Goal: Communication & Community: Answer question/provide support

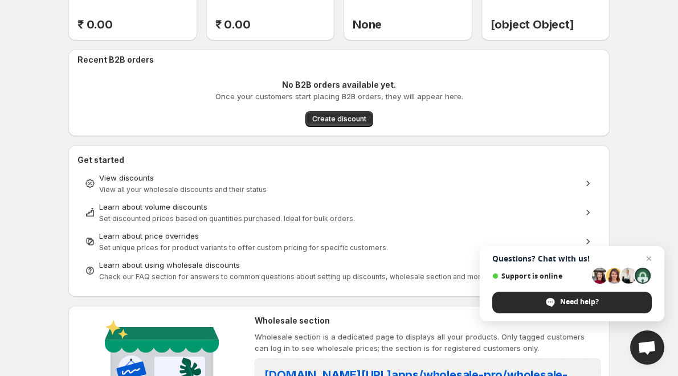
scroll to position [114, 0]
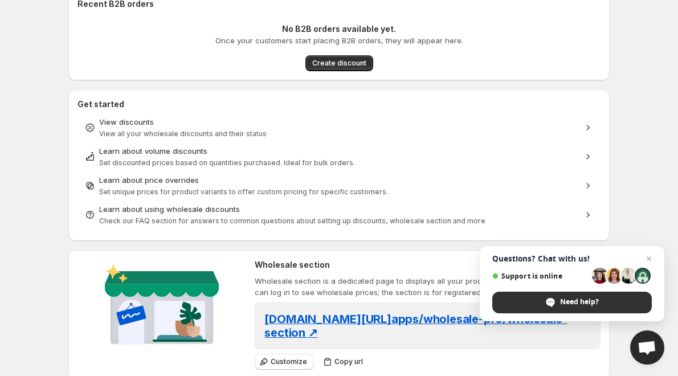
click at [562, 299] on span "Need help?" at bounding box center [579, 302] width 39 height 10
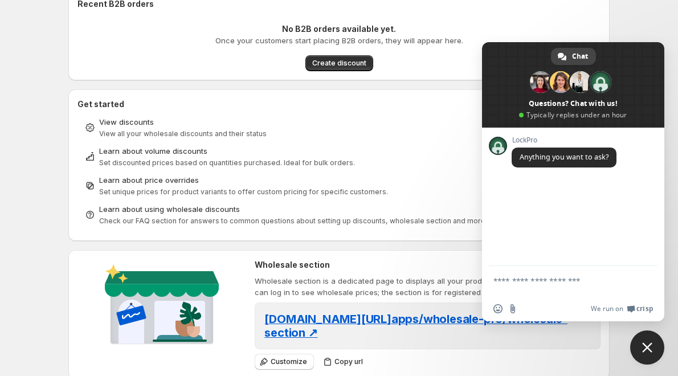
click at [522, 280] on textarea "Compose your message..." at bounding box center [561, 286] width 134 height 21
type textarea "**"
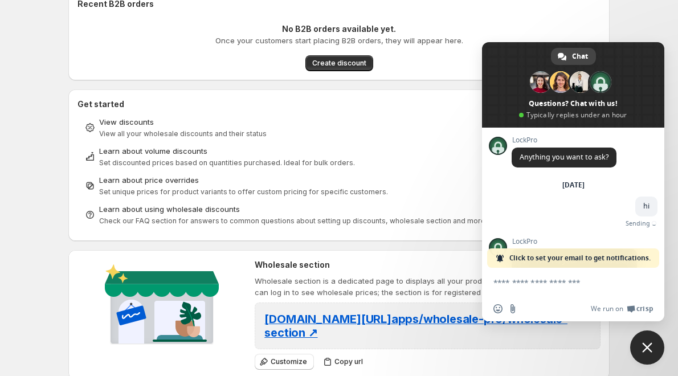
scroll to position [68, 0]
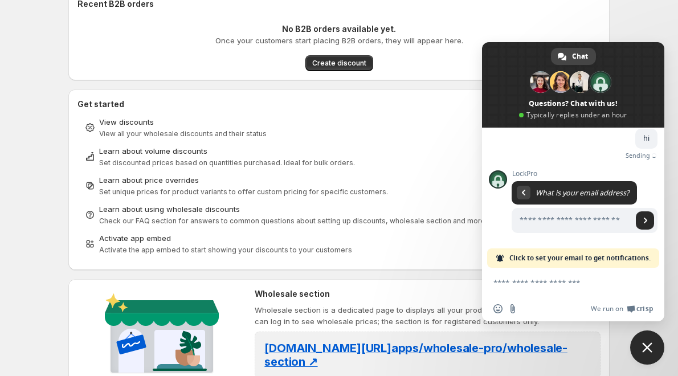
type input "*"
type input "**********"
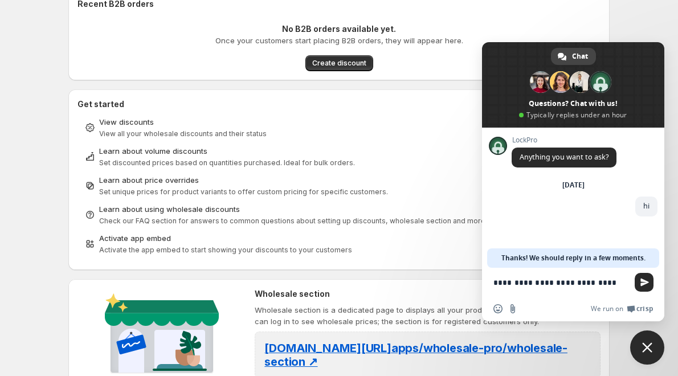
type textarea "**********"
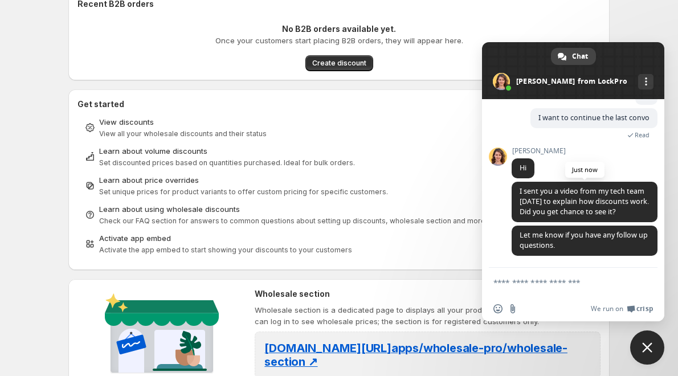
scroll to position [95, 0]
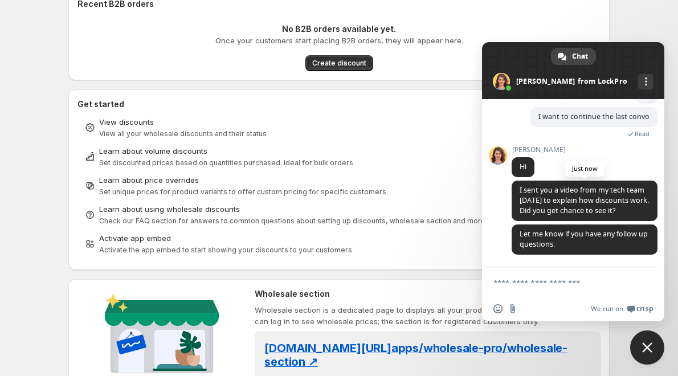
click at [520, 182] on span "I sent you a video from my tech team [DATE] to explain how discounts work. Did …" at bounding box center [585, 201] width 146 height 40
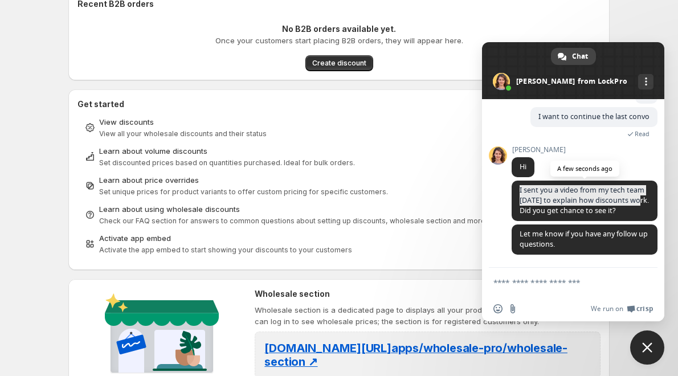
drag, startPoint x: 520, startPoint y: 182, endPoint x: 543, endPoint y: 203, distance: 30.6
click at [543, 203] on span "I sent you a video from my tech team [DATE] to explain how discounts work. Did …" at bounding box center [584, 200] width 129 height 30
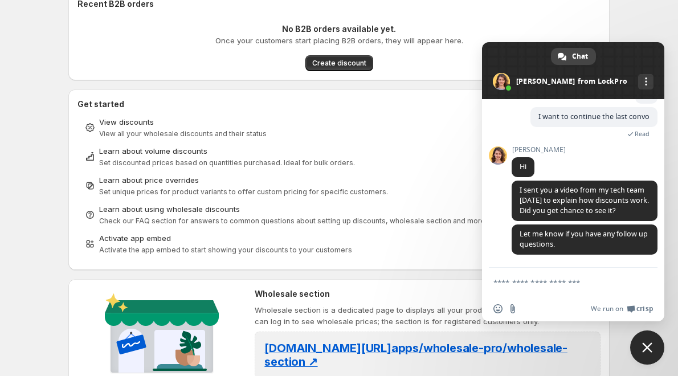
click at [548, 282] on textarea "Compose your message..." at bounding box center [561, 283] width 134 height 10
type textarea "***"
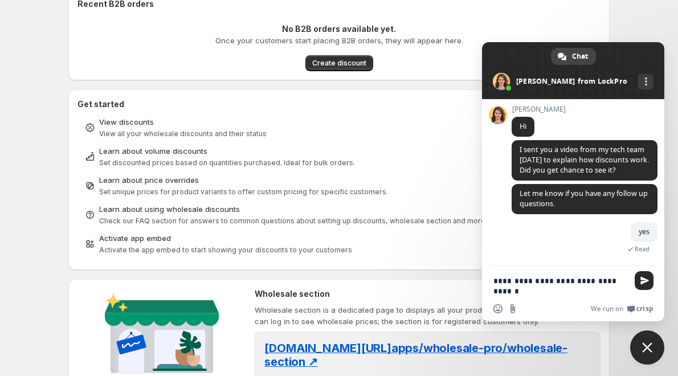
scroll to position [124, 0]
type textarea "**********"
click at [644, 281] on span "Send" at bounding box center [645, 280] width 9 height 9
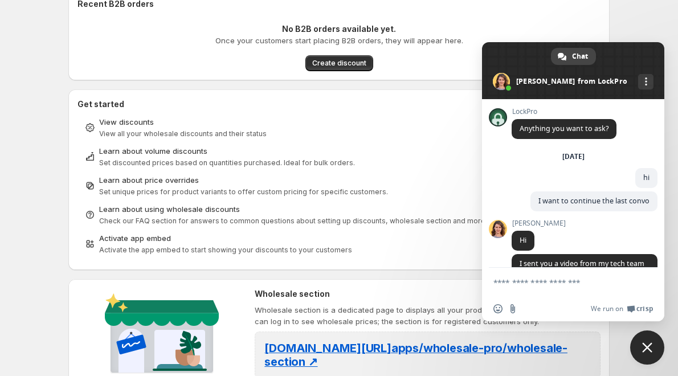
scroll to position [145, 0]
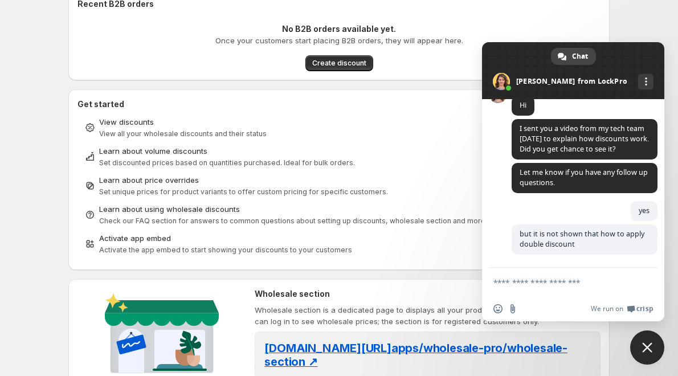
click at [536, 280] on textarea "Compose your message..." at bounding box center [561, 283] width 134 height 10
type textarea "*"
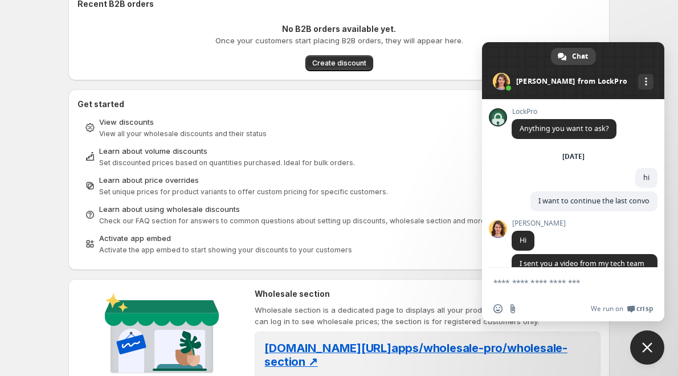
scroll to position [169, 0]
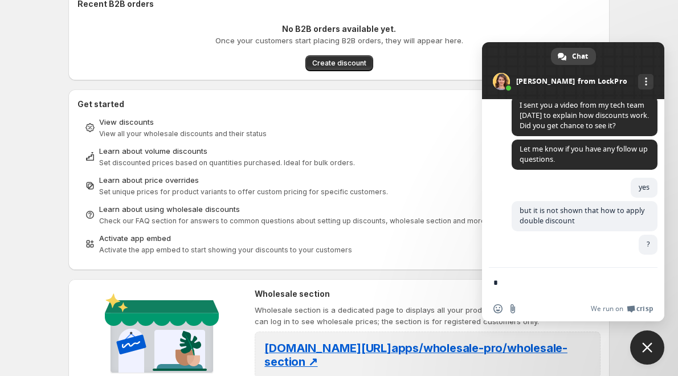
type textarea "**"
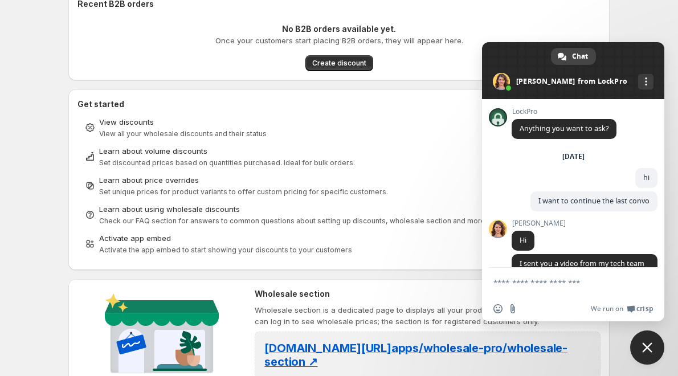
scroll to position [192, 0]
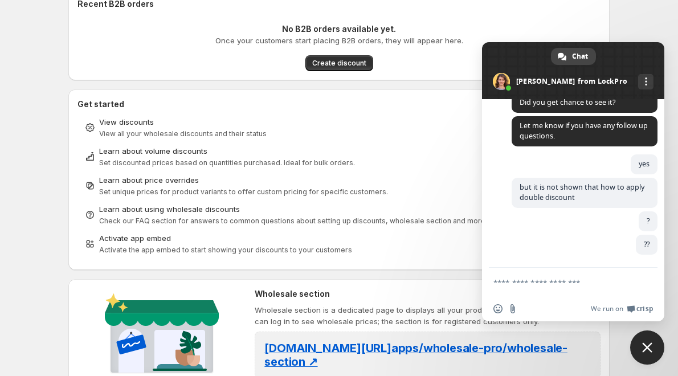
click at [28, 262] on html "Home Discounts B2B Registration Forms Net Terms Account Receivables Manual orde…" at bounding box center [339, 74] width 678 height 376
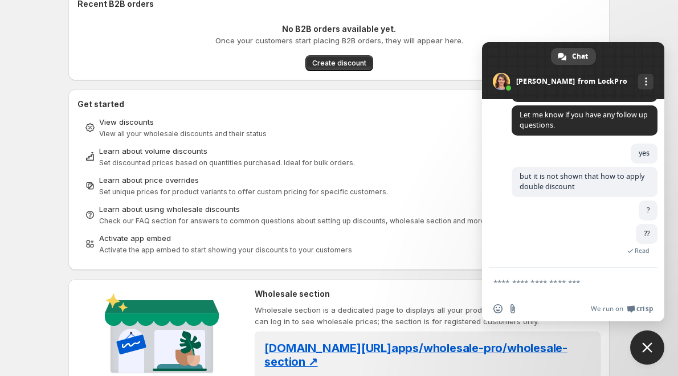
scroll to position [252, 0]
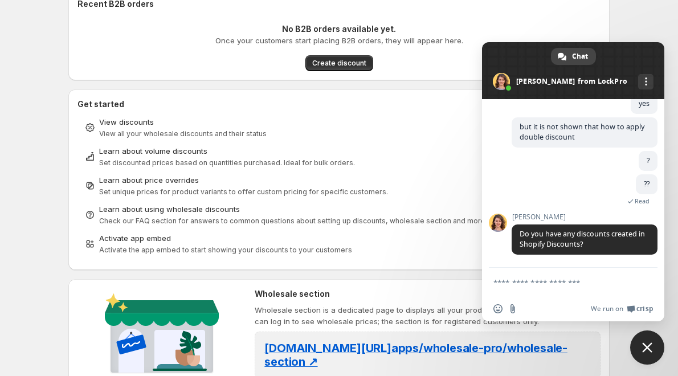
click at [524, 284] on textarea "Compose your message..." at bounding box center [561, 283] width 134 height 10
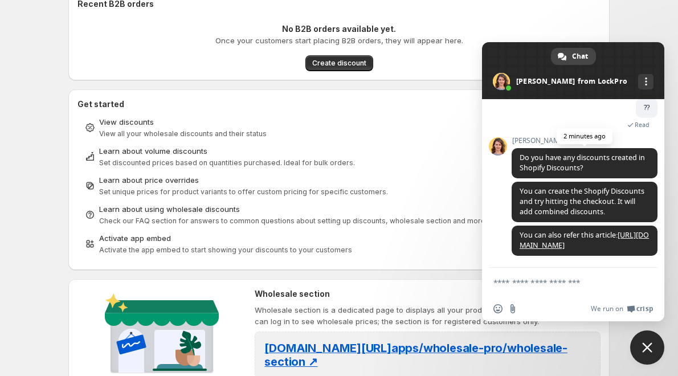
scroll to position [361, 0]
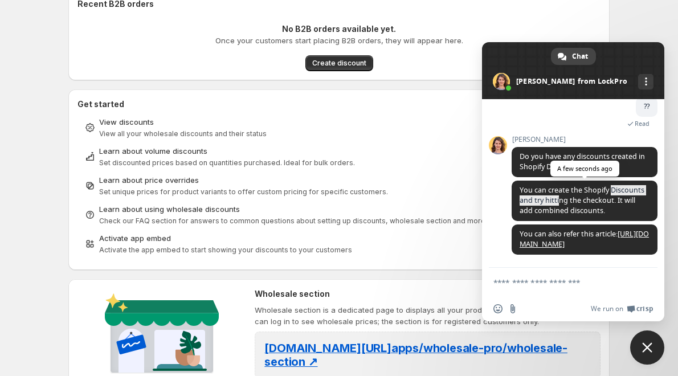
drag, startPoint x: 522, startPoint y: 170, endPoint x: 596, endPoint y: 172, distance: 74.1
click at [596, 185] on span "You can create the Shopify Discounts and try hitting the checkout. It will add …" at bounding box center [582, 200] width 125 height 30
click at [589, 186] on span "You can create the Shopify Discounts and try hitting the checkout. It will add …" at bounding box center [585, 201] width 146 height 40
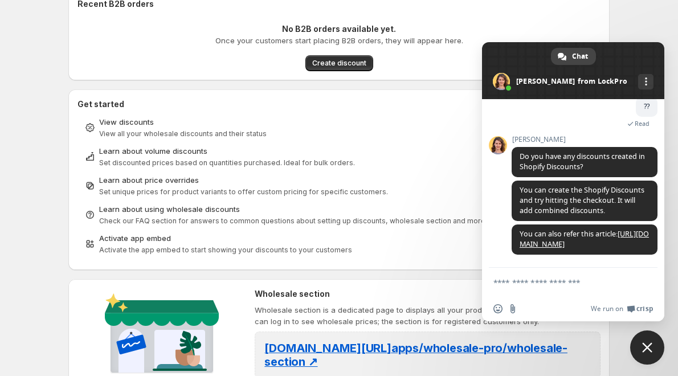
click at [520, 280] on textarea "Compose your message..." at bounding box center [561, 283] width 134 height 10
type textarea "**********"
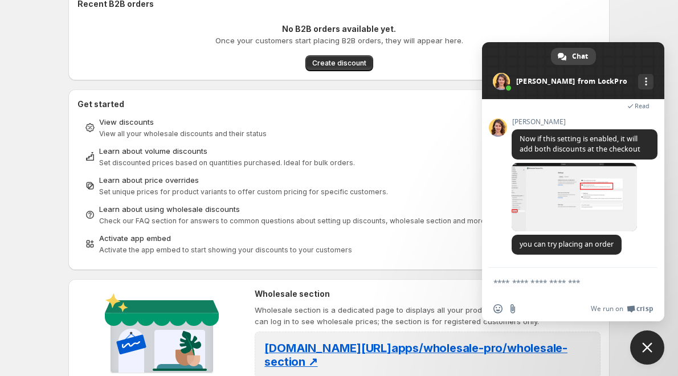
scroll to position [533, 0]
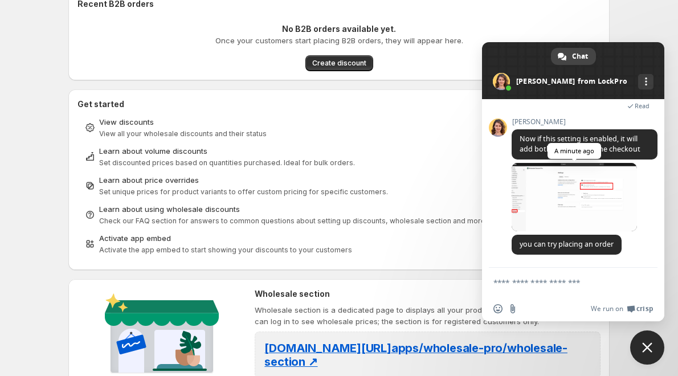
click at [572, 195] on span at bounding box center [574, 197] width 125 height 68
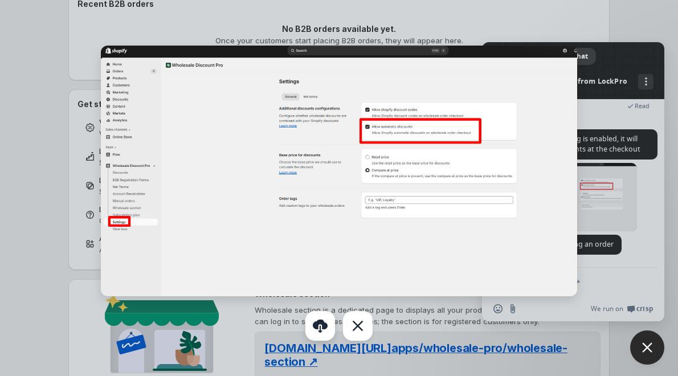
click at [324, 328] on link "Download" at bounding box center [320, 326] width 30 height 30
click at [656, 154] on div at bounding box center [339, 188] width 678 height 376
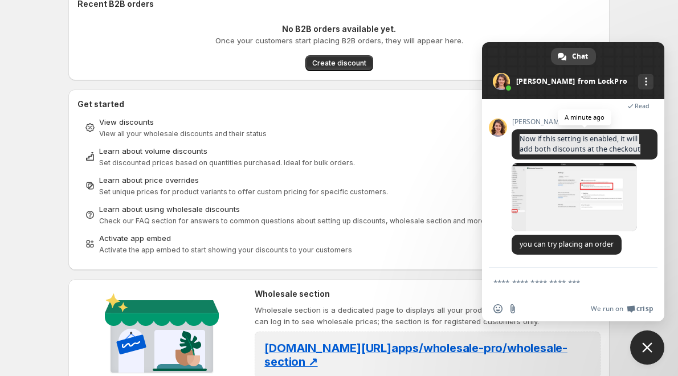
drag, startPoint x: 521, startPoint y: 139, endPoint x: 638, endPoint y: 147, distance: 117.1
click at [638, 147] on span "Now if this setting is enabled, it will add both discounts at the checkout" at bounding box center [580, 144] width 121 height 20
copy span "Now if this setting is enabled, it will add both discounts at the checkout"
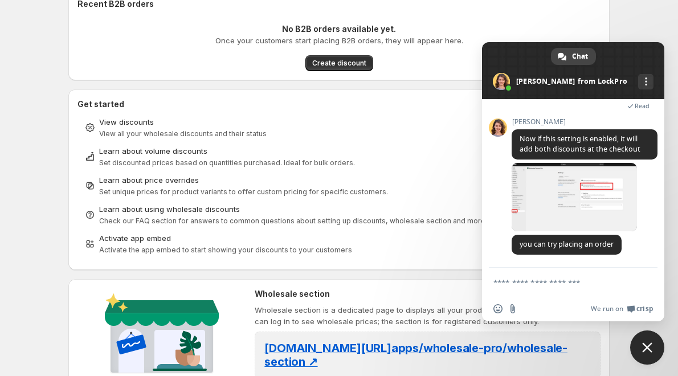
click at [548, 286] on textarea "Compose your message..." at bounding box center [561, 283] width 134 height 10
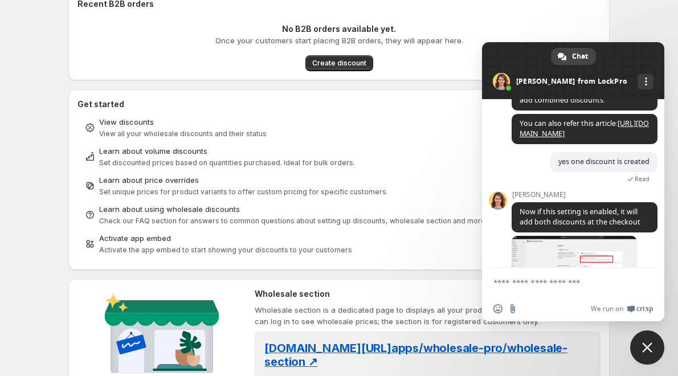
scroll to position [305, 0]
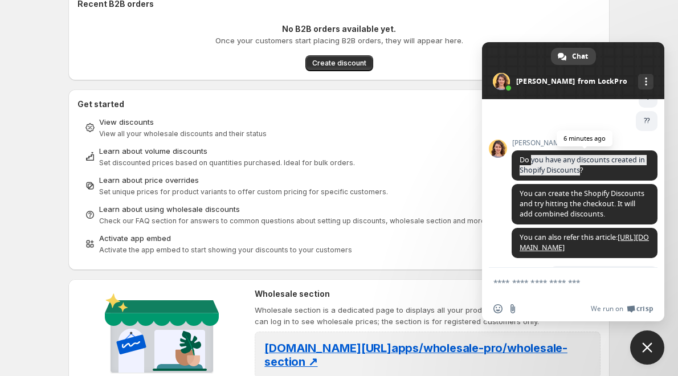
drag, startPoint x: 531, startPoint y: 169, endPoint x: 588, endPoint y: 182, distance: 58.6
click at [588, 175] on span "Do you have any discounts created in Shopify Discounts?" at bounding box center [582, 165] width 125 height 20
copy span "you have any discounts created in Shopify Discounts"
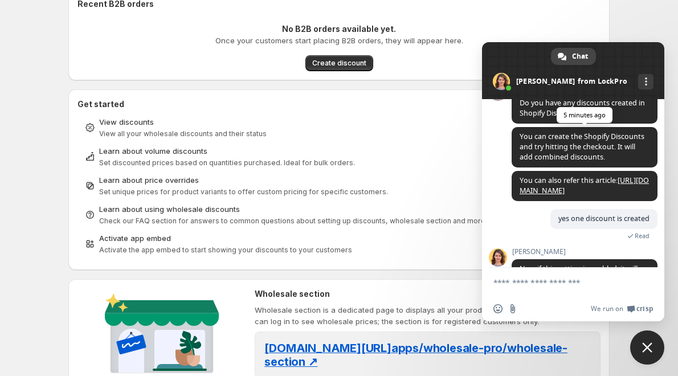
click at [514, 163] on span "You can create the Shopify Discounts and try hitting the checkout. It will add …" at bounding box center [585, 147] width 146 height 40
drag, startPoint x: 520, startPoint y: 148, endPoint x: 567, endPoint y: 156, distance: 47.9
click at [567, 156] on span "You can create the Shopify Discounts and try hitting the checkout. It will add …" at bounding box center [582, 147] width 125 height 30
click at [520, 153] on span "You can create the Shopify Discounts and try hitting the checkout. It will add …" at bounding box center [582, 147] width 125 height 30
click at [499, 149] on div "LockPro Anything you want to ask? [DATE] hi 21 minutes ago I want to continue t…" at bounding box center [573, 183] width 182 height 169
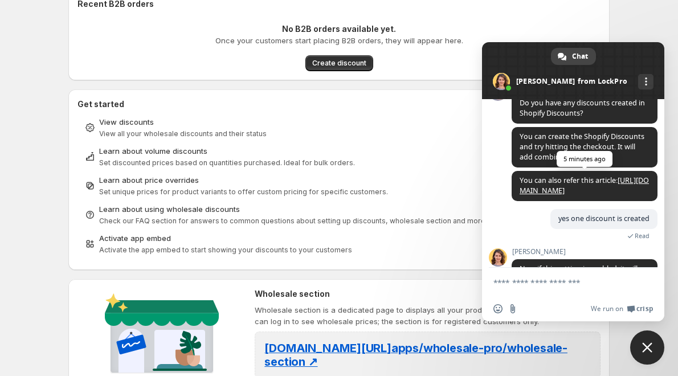
click at [628, 195] on link "[URL][DOMAIN_NAME]" at bounding box center [584, 186] width 129 height 20
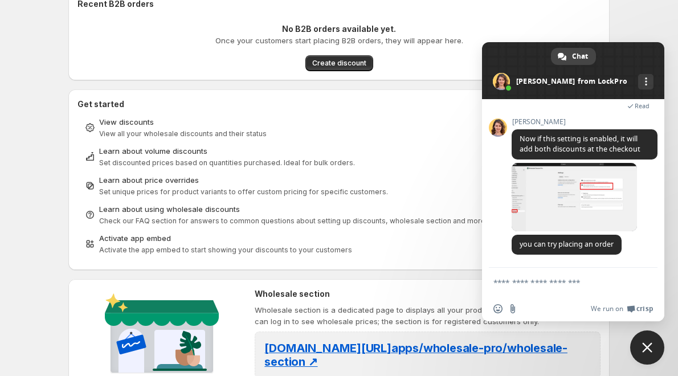
click at [524, 283] on textarea "Compose your message..." at bounding box center [561, 283] width 134 height 10
type textarea "*"
type textarea "**********"
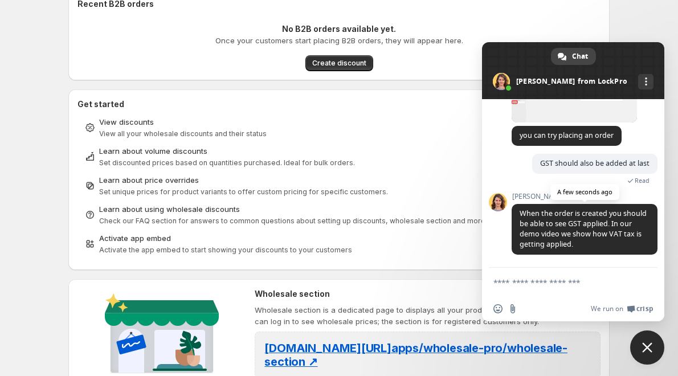
scroll to position [654, 0]
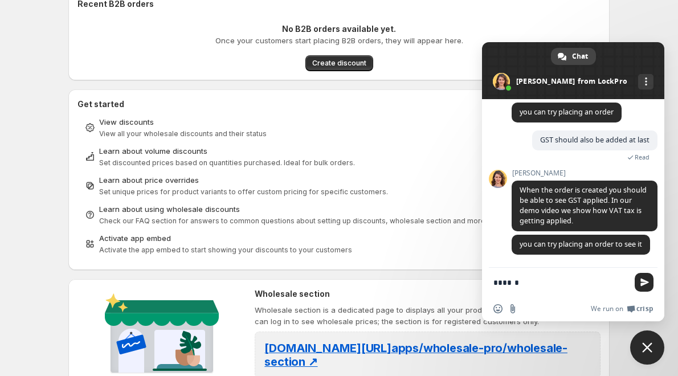
type textarea "*******"
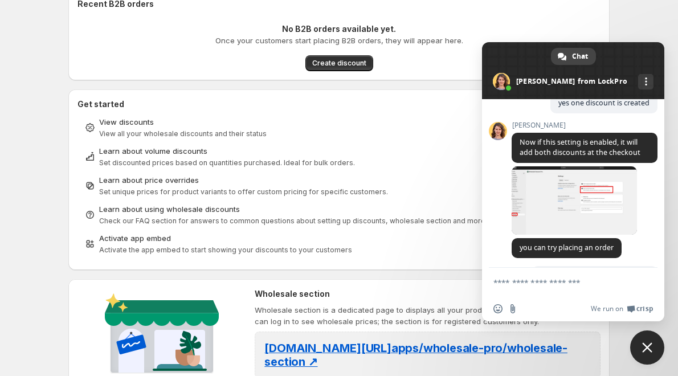
scroll to position [364, 0]
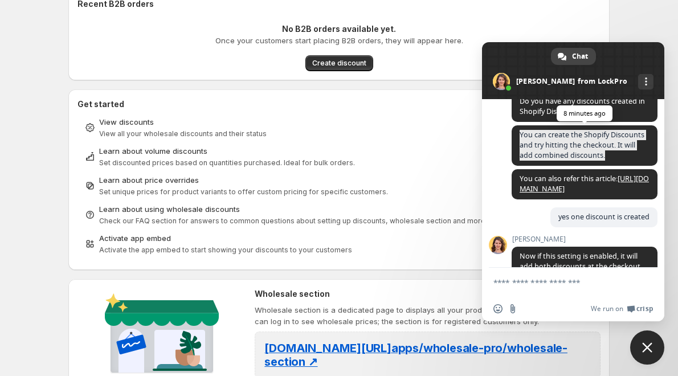
drag, startPoint x: 521, startPoint y: 144, endPoint x: 639, endPoint y: 175, distance: 122.6
click at [639, 166] on span "You can create the Shopify Discounts and try hitting the checkout. It will add …" at bounding box center [585, 145] width 146 height 40
copy span "You can create the Shopify Discounts and try hitting the checkout. It will add …"
click at [520, 153] on span "You can create the Shopify Discounts and try hitting the checkout. It will add …" at bounding box center [582, 145] width 125 height 30
drag, startPoint x: 519, startPoint y: 145, endPoint x: 649, endPoint y: 169, distance: 131.6
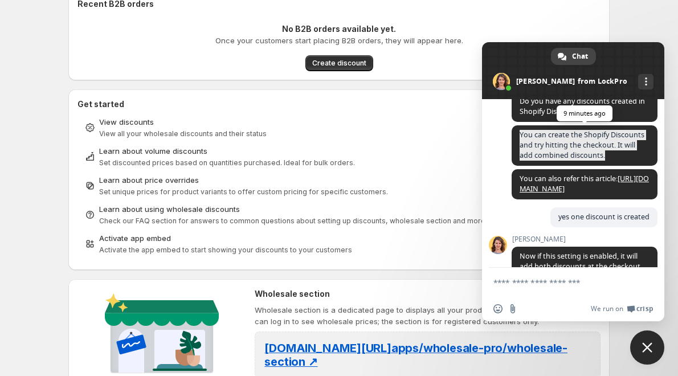
click at [649, 166] on span "You can create the Shopify Discounts and try hitting the checkout. It will add …" at bounding box center [585, 145] width 146 height 40
click at [503, 207] on div "LockPro Anything you want to ask? [DATE] hi 25 minutes ago I want to continue t…" at bounding box center [573, 183] width 182 height 169
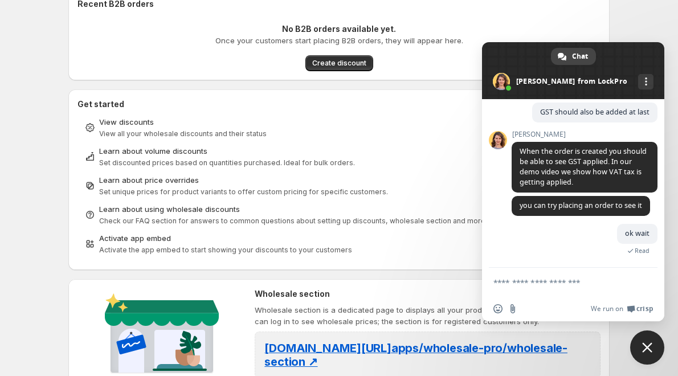
scroll to position [693, 0]
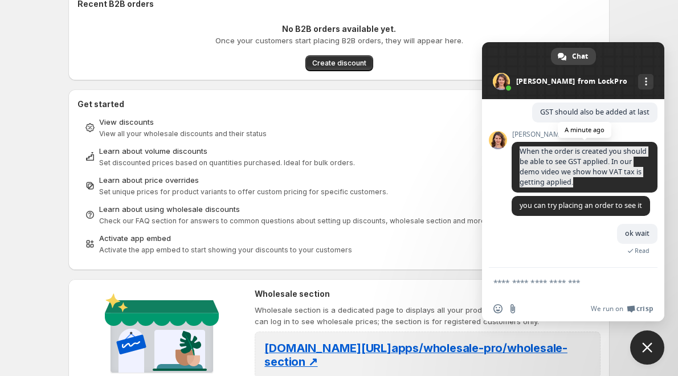
drag, startPoint x: 521, startPoint y: 140, endPoint x: 633, endPoint y: 177, distance: 117.5
click at [633, 177] on span "When the order is created you should be able to see GST applied. In our demo vi…" at bounding box center [585, 167] width 146 height 51
copy span "When the order is created you should be able to see GST applied. In our demo vi…"
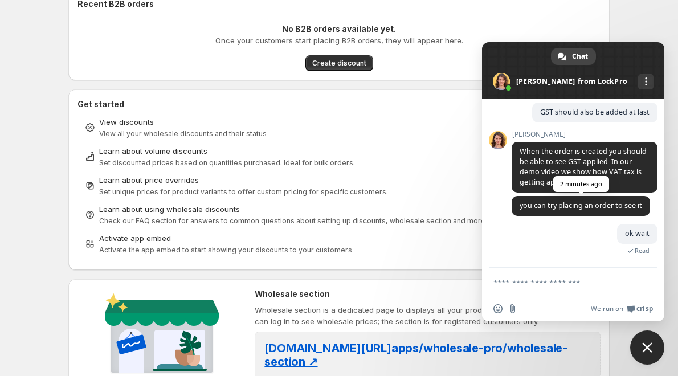
click at [546, 214] on span "you can try placing an order to see it" at bounding box center [581, 206] width 138 height 20
click at [515, 282] on textarea "Compose your message..." at bounding box center [561, 283] width 134 height 10
type textarea "*"
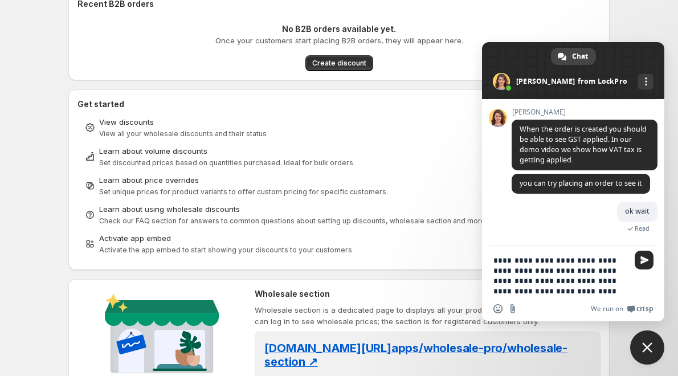
type textarea "**********"
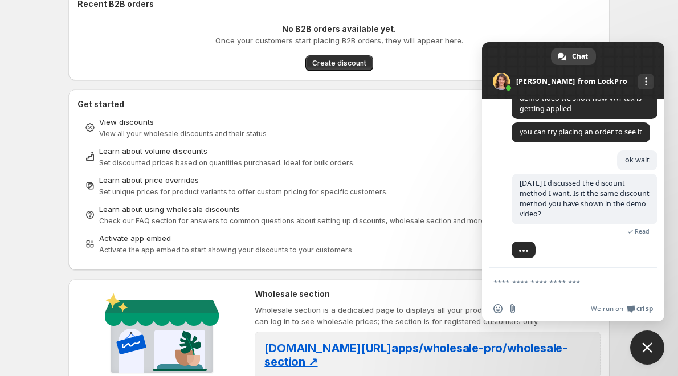
scroll to position [769, 0]
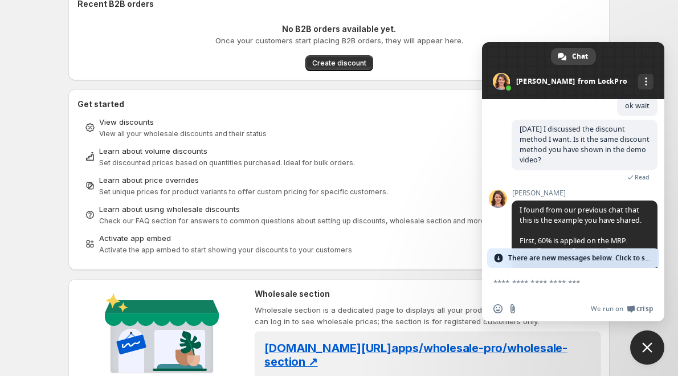
click at [519, 260] on span "There are new messages below. Click to see." at bounding box center [580, 257] width 145 height 19
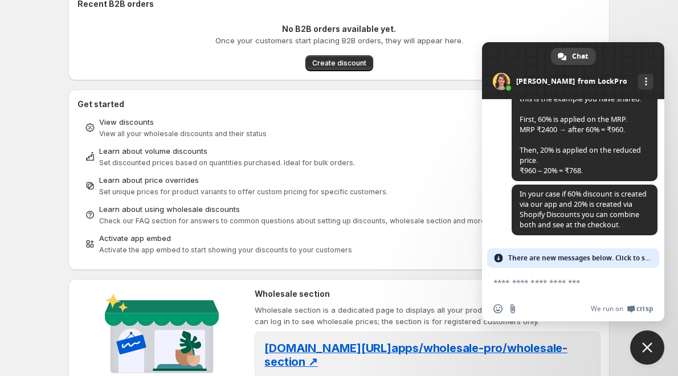
click at [527, 255] on span "There are new messages below. Click to see." at bounding box center [580, 257] width 145 height 19
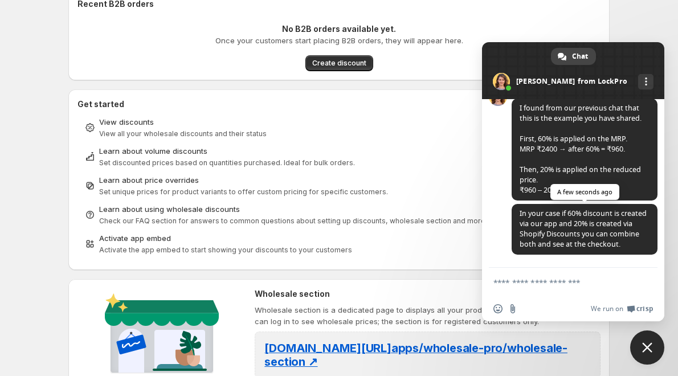
scroll to position [933, 0]
drag, startPoint x: 513, startPoint y: 213, endPoint x: 583, endPoint y: 215, distance: 70.1
click at [583, 215] on span "In your case if 60% discount is created via our app and 20% is created via Shop…" at bounding box center [585, 229] width 146 height 51
click at [562, 218] on span "In your case if 60% discount is created via our app and 20% is created via Shop…" at bounding box center [583, 229] width 127 height 40
click at [531, 152] on span "I found from our previous chat that this is the example you have shared. First,…" at bounding box center [581, 149] width 122 height 92
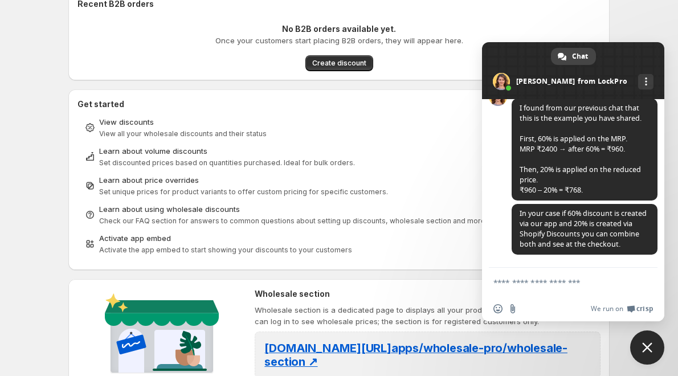
click at [531, 284] on textarea "Compose your message..." at bounding box center [561, 283] width 134 height 10
click at [512, 306] on input "Send a file" at bounding box center [512, 308] width 9 height 9
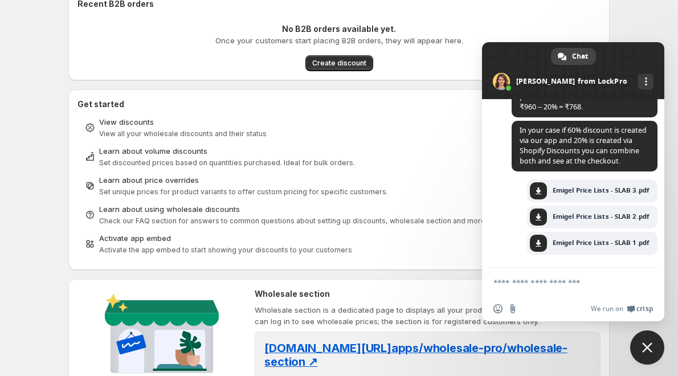
scroll to position [1016, 0]
click at [507, 284] on textarea "Compose your message..." at bounding box center [561, 283] width 134 height 10
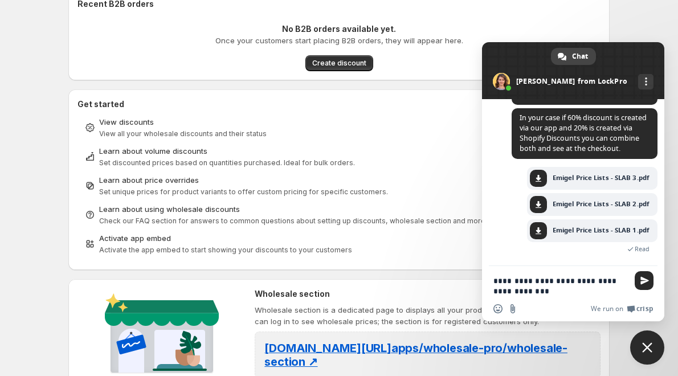
scroll to position [1018, 0]
type textarea "**********"
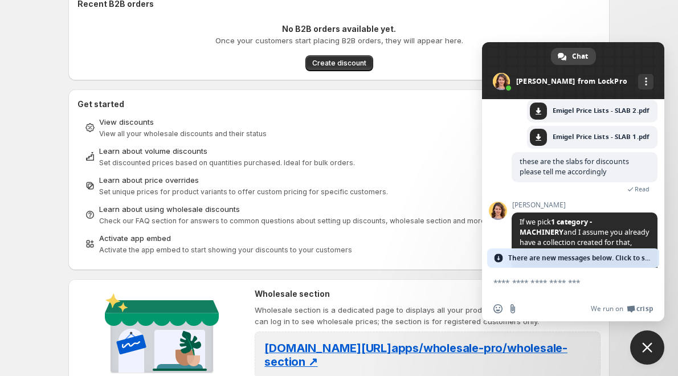
scroll to position [1072, 0]
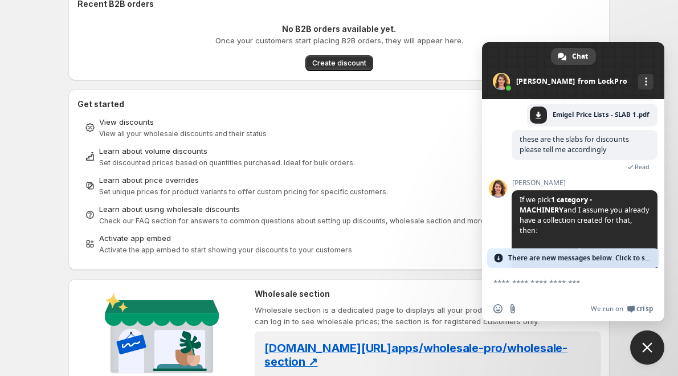
click at [588, 261] on span "There are new messages below. Click to see." at bounding box center [580, 257] width 145 height 19
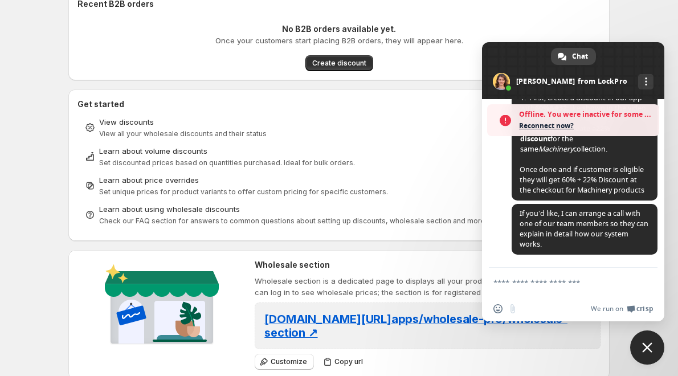
scroll to position [1334, 0]
click at [528, 127] on span "Reconnect now?" at bounding box center [586, 125] width 134 height 11
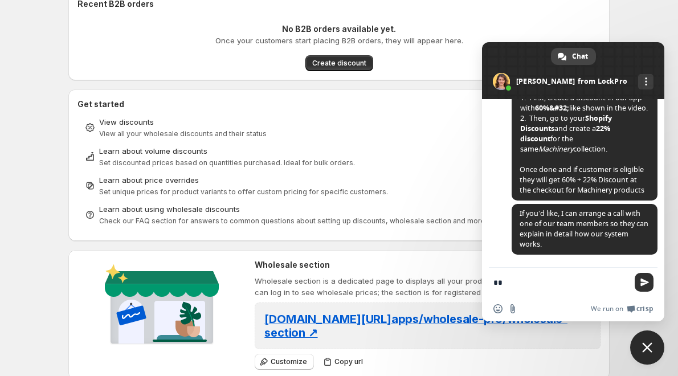
type textarea "**"
click at [646, 283] on span "Send" at bounding box center [645, 282] width 9 height 9
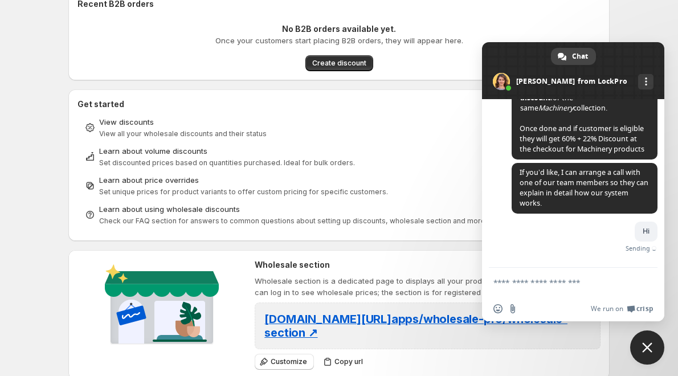
scroll to position [1338, 0]
type textarea "*"
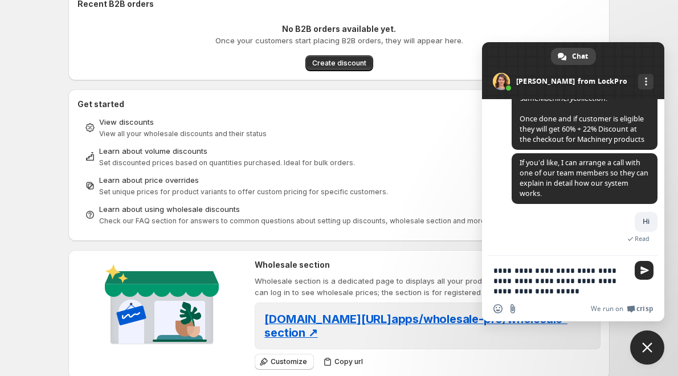
scroll to position [1327, 0]
type textarea "**********"
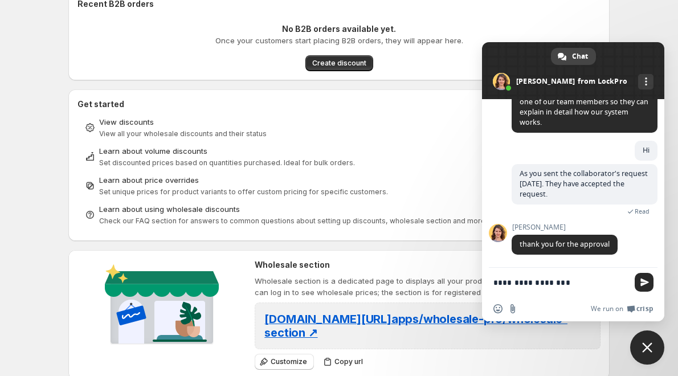
scroll to position [1408, 0]
type textarea "**********"
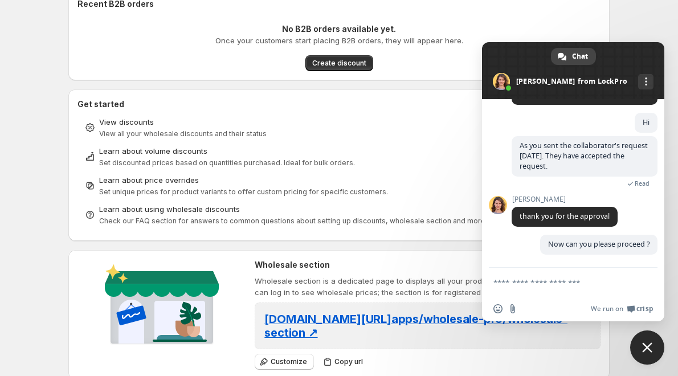
scroll to position [1436, 0]
click at [60, 81] on div "Revenue generated by app ₹ 0.00 - % Outstanding B2B payments ₹ 0.00 - % Most us…" at bounding box center [334, 242] width 551 height 645
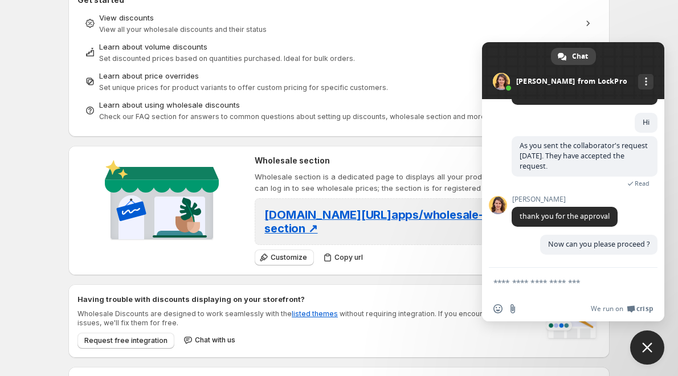
scroll to position [289, 0]
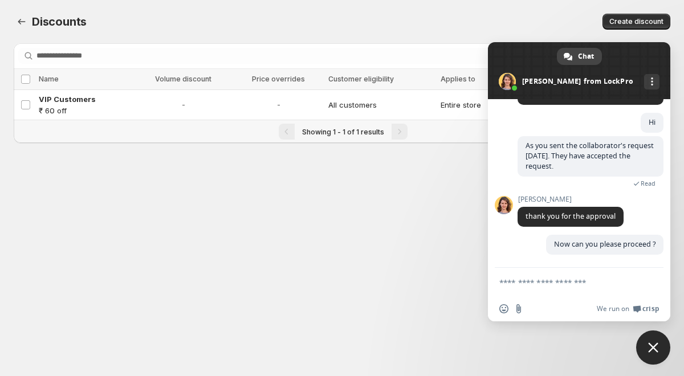
click at [279, 261] on body "Home Discounts B2B Registration Forms Net Terms Account Receivables Manual orde…" at bounding box center [342, 188] width 684 height 376
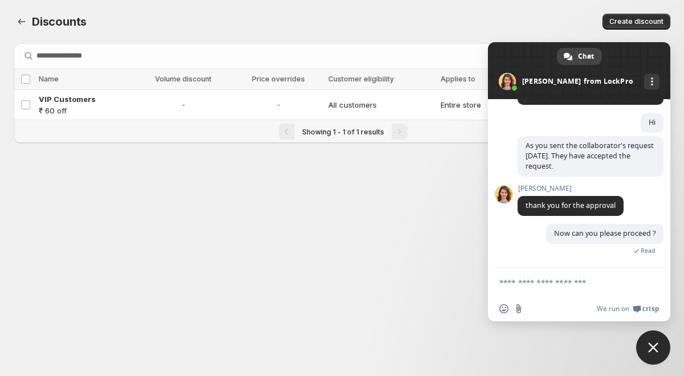
click at [439, 222] on body "Home Discounts B2B Registration Forms Net Terms Account Receivables Manual orde…" at bounding box center [342, 188] width 684 height 376
click at [536, 285] on textarea "Compose your message..." at bounding box center [566, 283] width 134 height 10
type textarea "**"
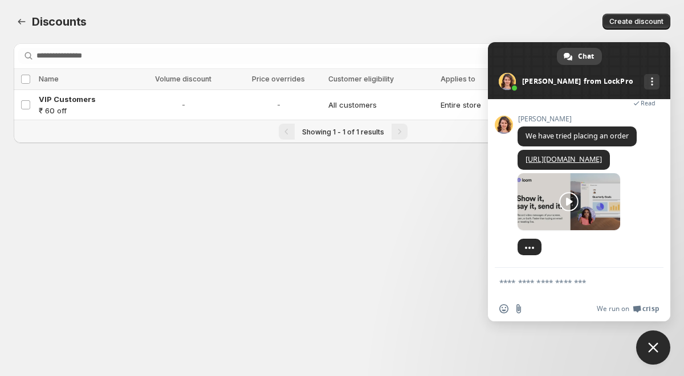
scroll to position [1617, 0]
click at [587, 202] on link at bounding box center [568, 201] width 103 height 57
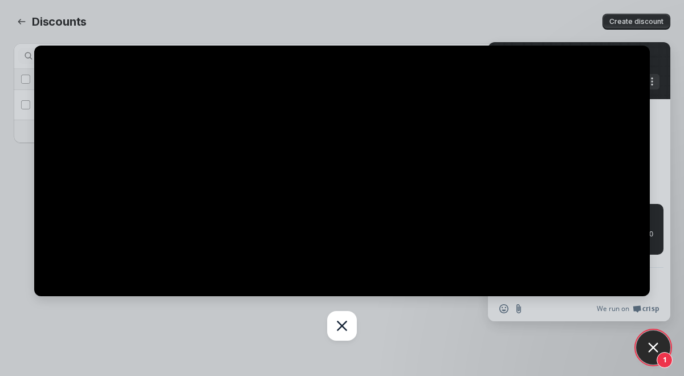
scroll to position [1649, 0]
click at [350, 332] on div "Close" at bounding box center [342, 326] width 30 height 30
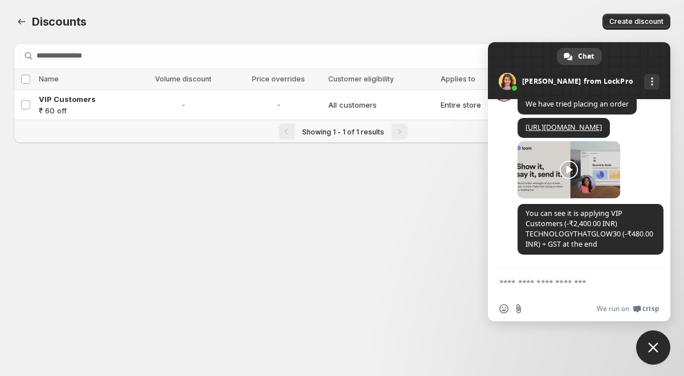
click at [534, 284] on textarea "Compose your message..." at bounding box center [566, 283] width 134 height 10
type textarea "**********"
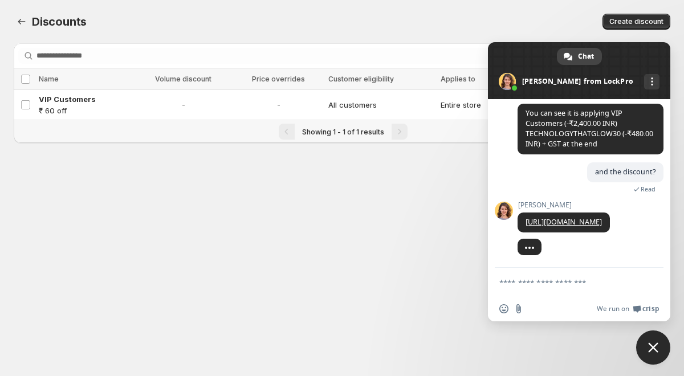
scroll to position [1750, 0]
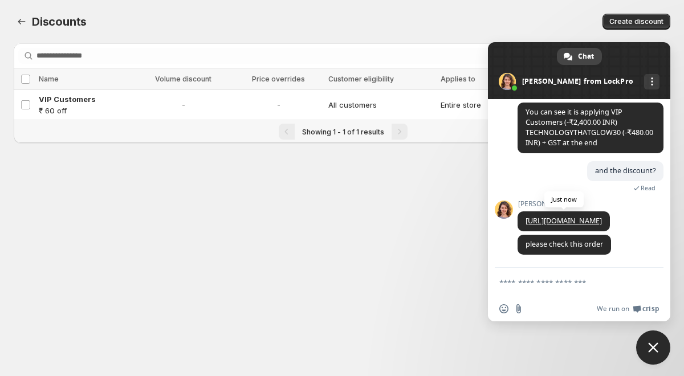
click at [569, 216] on link "[URL][DOMAIN_NAME]" at bounding box center [563, 221] width 76 height 10
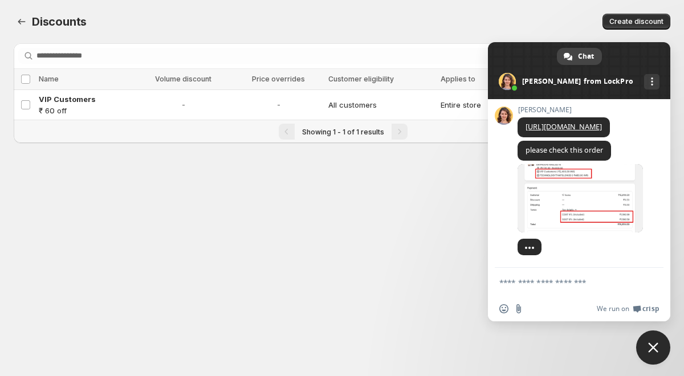
scroll to position [1844, 0]
click at [570, 190] on span at bounding box center [579, 198] width 125 height 68
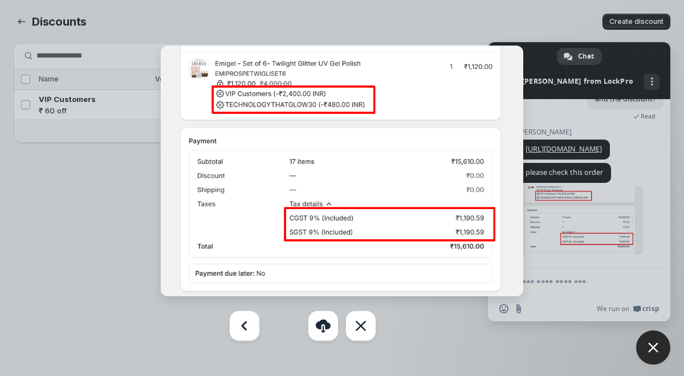
scroll to position [1845, 0]
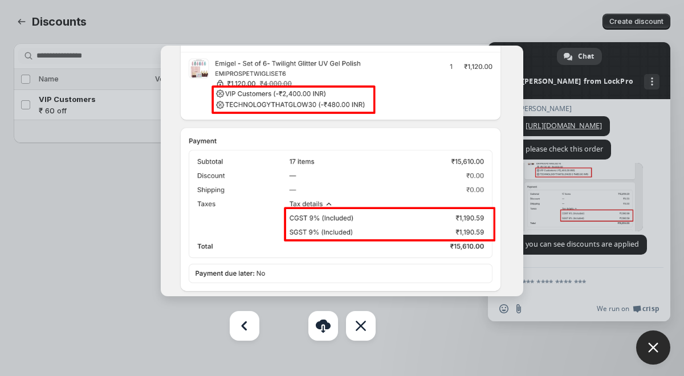
click at [112, 240] on div at bounding box center [342, 188] width 684 height 376
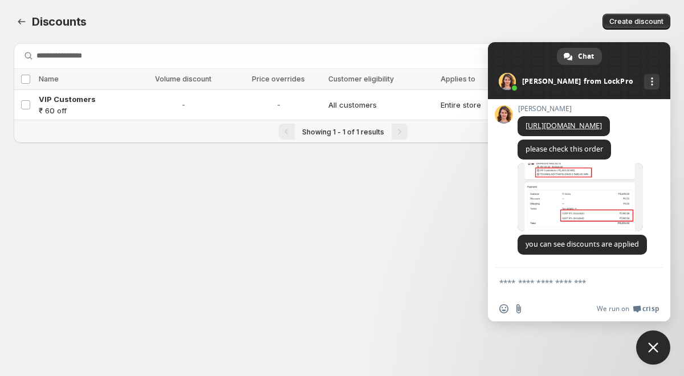
click at [541, 287] on textarea "Compose your message..." at bounding box center [566, 283] width 134 height 10
type textarea "**********"
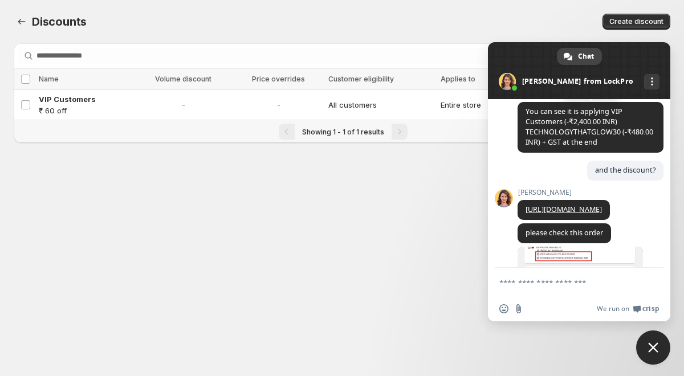
scroll to position [1544, 0]
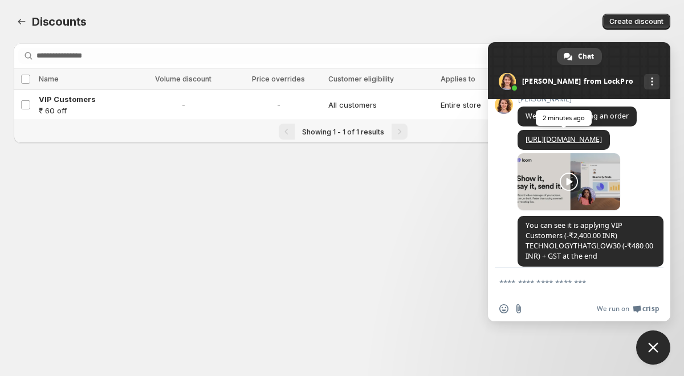
drag, startPoint x: 519, startPoint y: 207, endPoint x: 633, endPoint y: 229, distance: 116.7
click at [610, 150] on span "[URL][DOMAIN_NAME]" at bounding box center [563, 140] width 92 height 20
copy link "[URL][DOMAIN_NAME]"
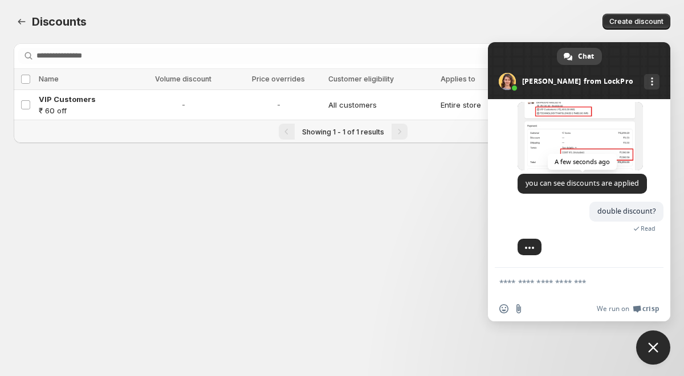
scroll to position [1838, 0]
click at [584, 170] on span at bounding box center [579, 136] width 125 height 68
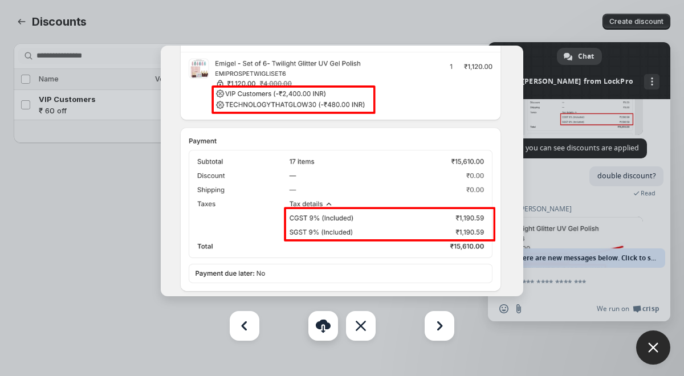
click at [319, 335] on link "Download" at bounding box center [323, 326] width 30 height 30
click at [587, 207] on div at bounding box center [342, 188] width 684 height 376
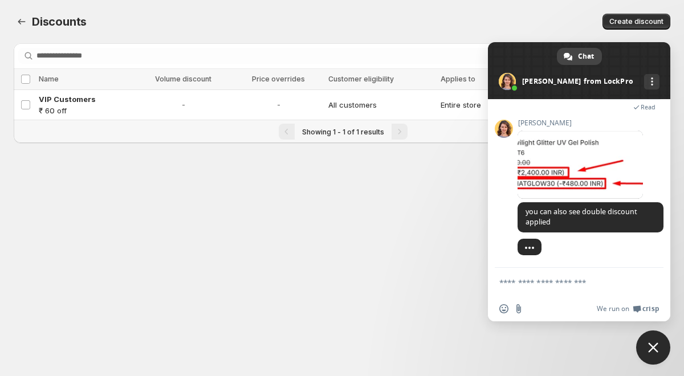
scroll to position [2017, 0]
type textarea "***"
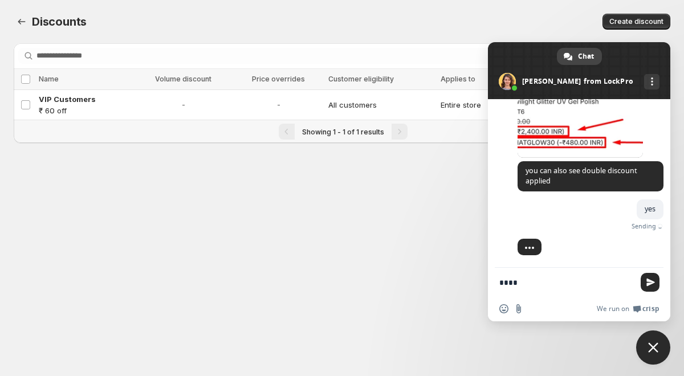
scroll to position [2036, 0]
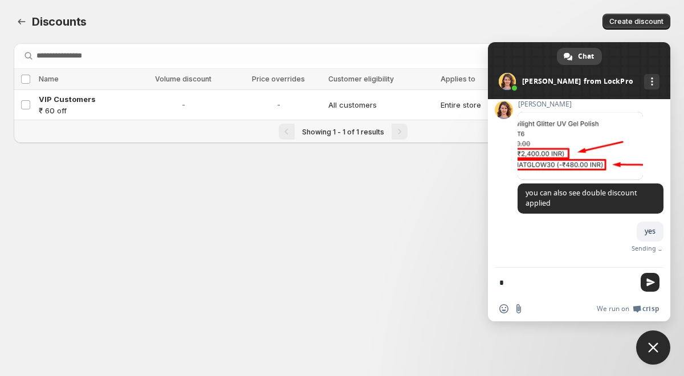
type textarea "*"
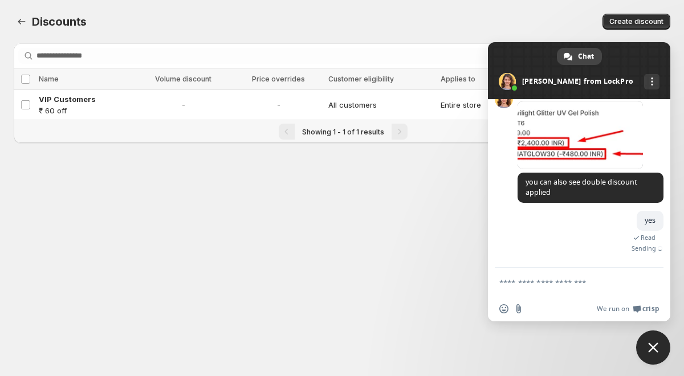
scroll to position [2082, 0]
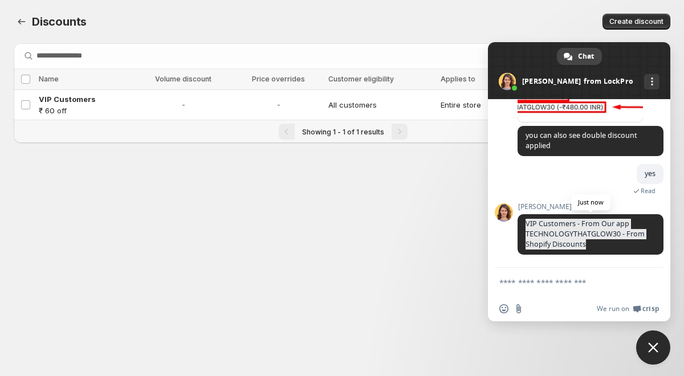
drag, startPoint x: 525, startPoint y: 224, endPoint x: 607, endPoint y: 242, distance: 84.1
click at [607, 242] on span "VIP Customers - From Our app TECHNOLOGYTHATGLOW30 - From Shopify Discounts" at bounding box center [590, 234] width 146 height 40
copy span "VIP Customers - From Our app TECHNOLOGYTHATGLOW30 - From Shopify Discounts"
click at [506, 246] on div "LockPro Anything you want to ask? [DATE] hi An hour ago I want to continue the …" at bounding box center [579, 183] width 182 height 169
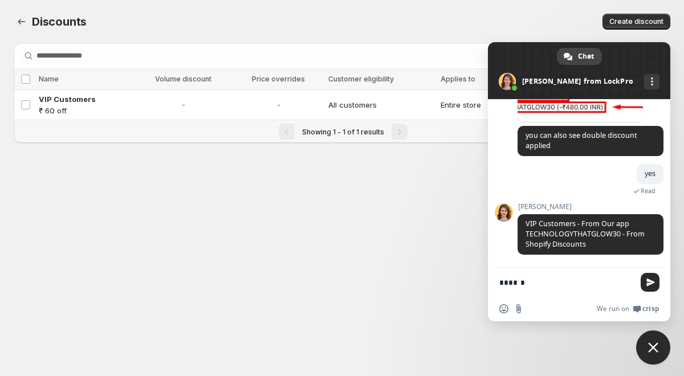
type textarea "*******"
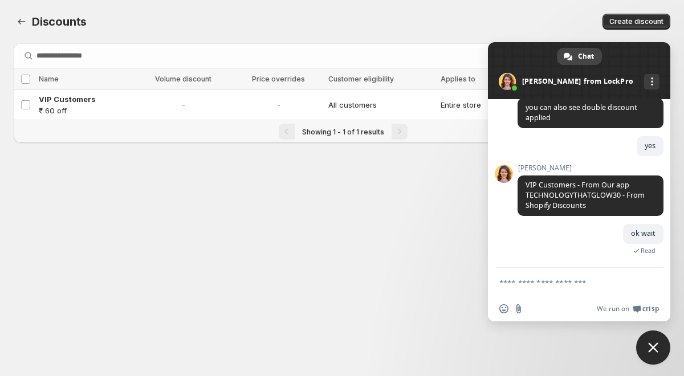
scroll to position [2150, 0]
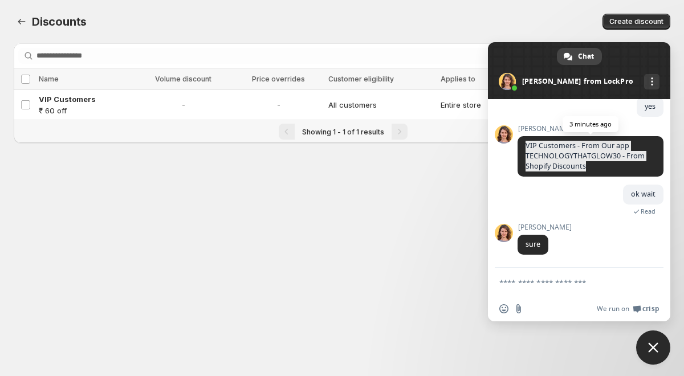
drag, startPoint x: 523, startPoint y: 142, endPoint x: 588, endPoint y: 170, distance: 71.0
click at [588, 170] on span "VIP Customers - From Our app TECHNOLOGYTHATGLOW30 - From Shopify Discounts" at bounding box center [590, 156] width 146 height 40
copy span "VIP Customers - From Our app TECHNOLOGYTHATGLOW30 - From Shopify Discounts"
click at [548, 213] on div "ok wait 2 minutes ago Read" at bounding box center [590, 204] width 146 height 39
